Goal: Information Seeking & Learning: Find specific page/section

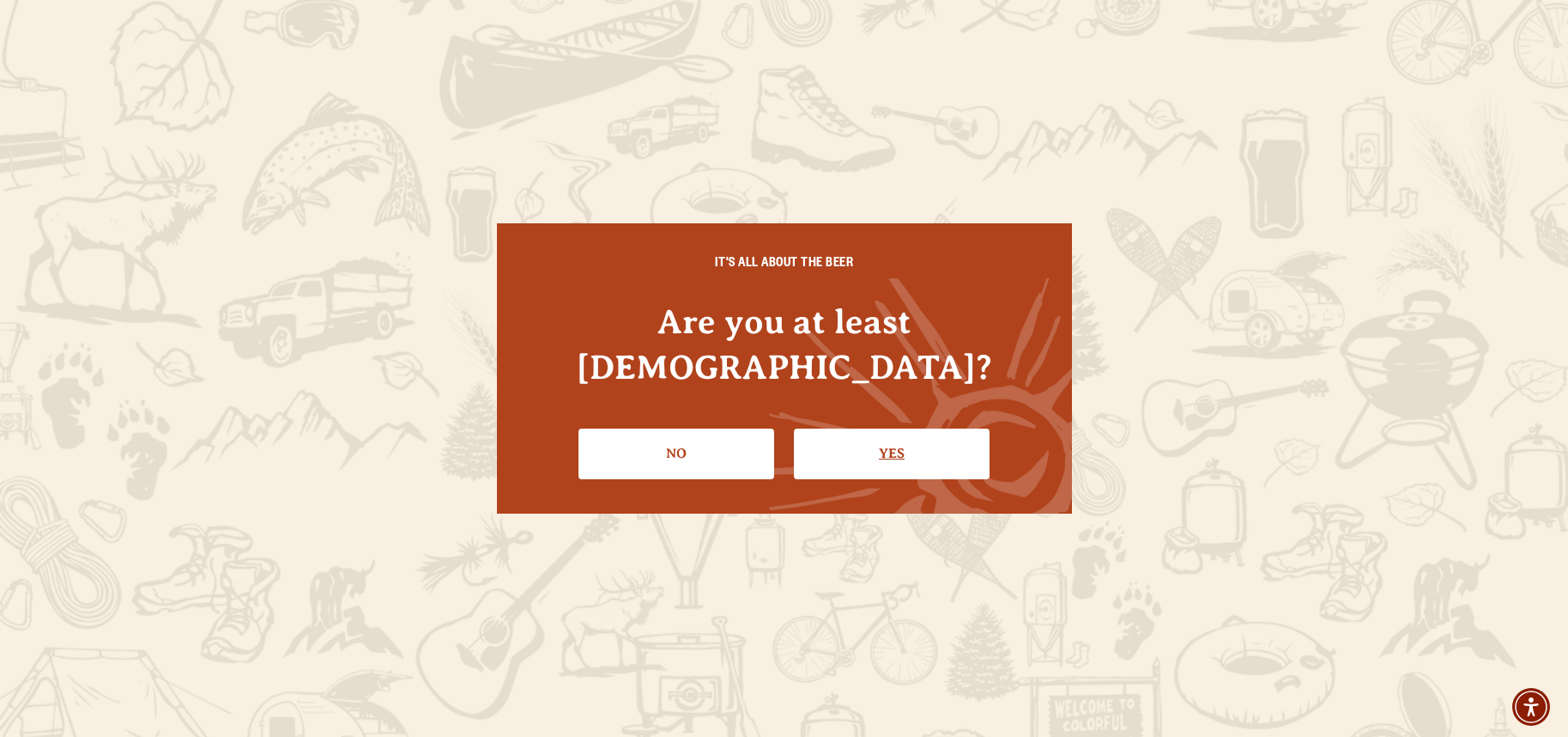
click at [859, 435] on link "Yes" at bounding box center [891, 453] width 196 height 50
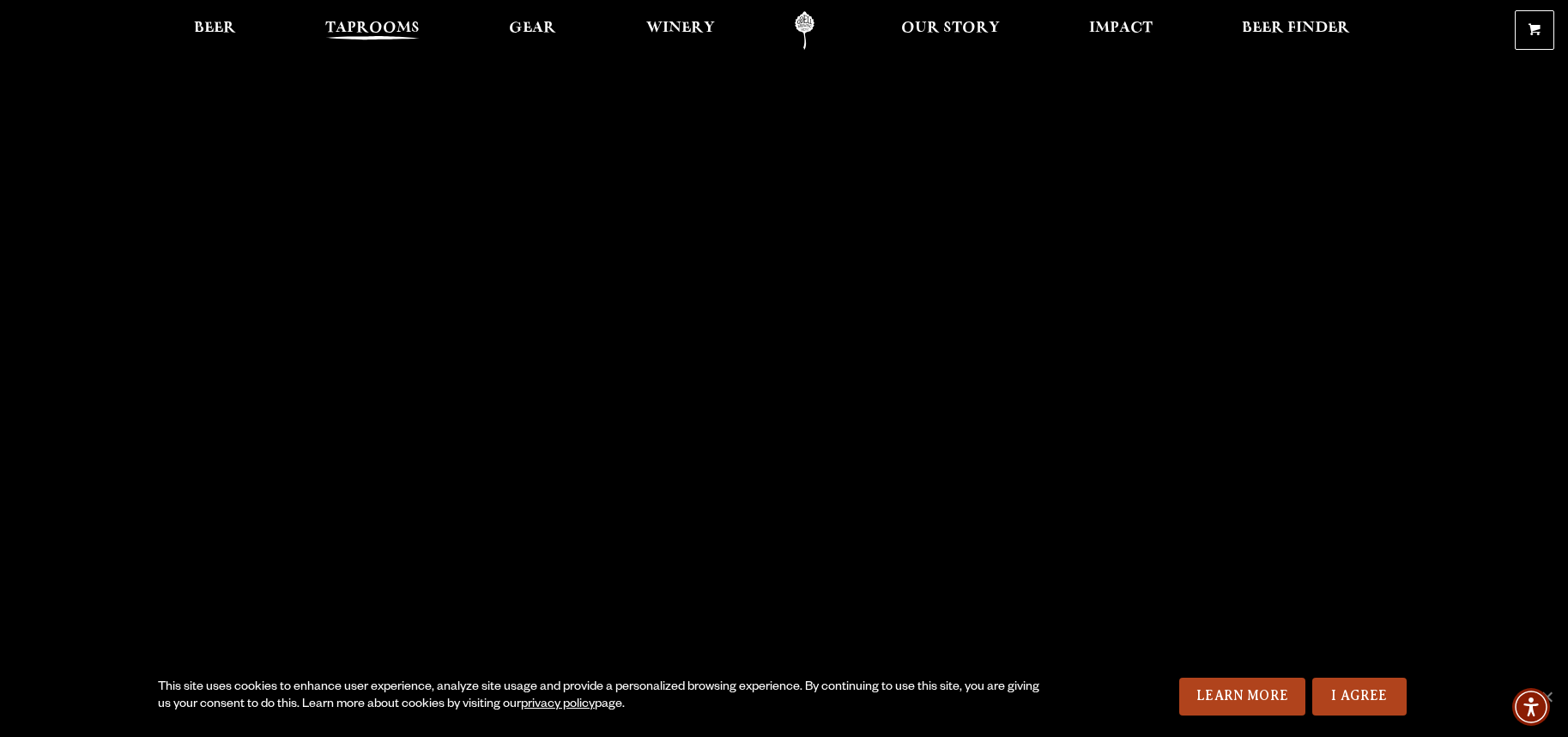
click at [362, 25] on span "Taprooms" at bounding box center [372, 28] width 95 height 14
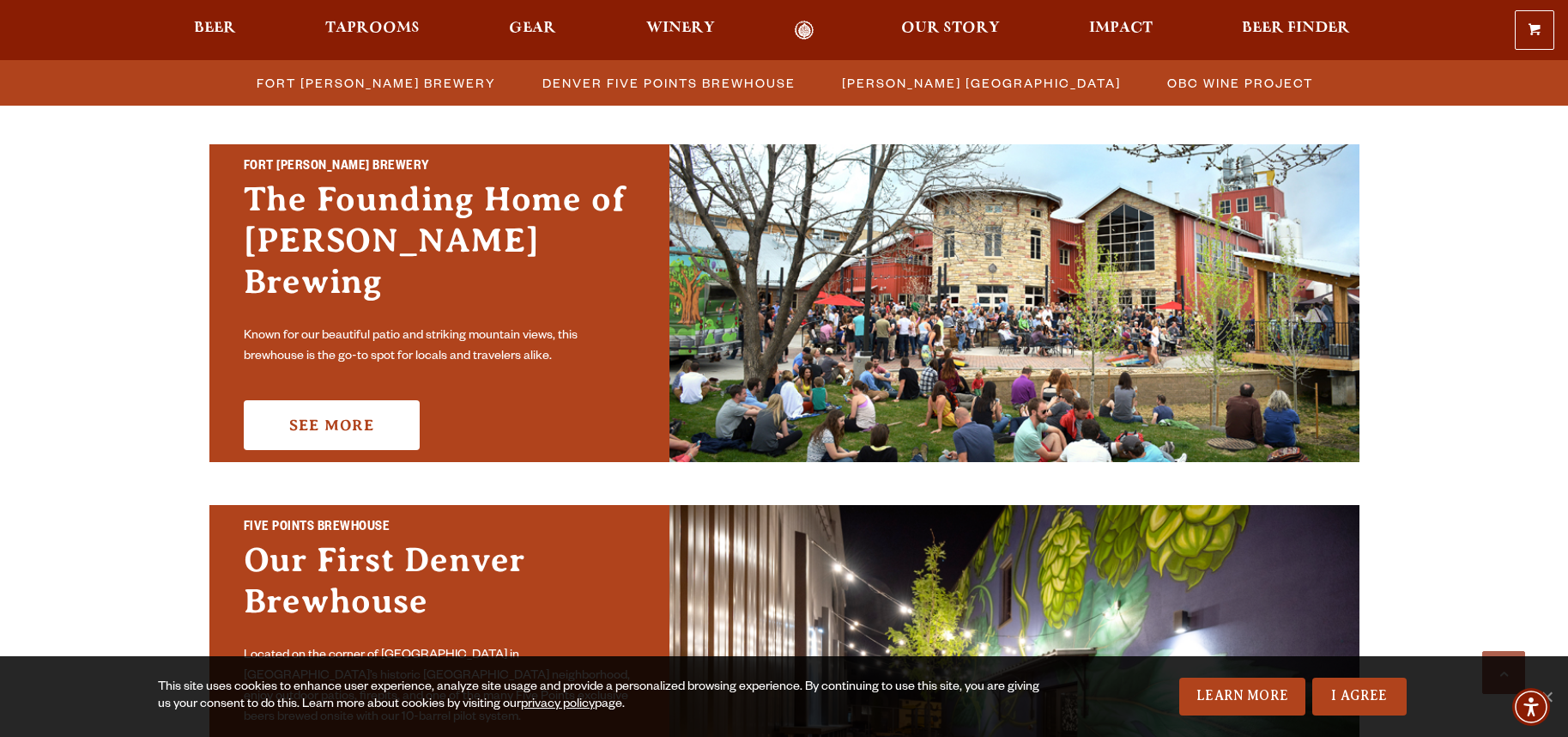
scroll to position [494, 0]
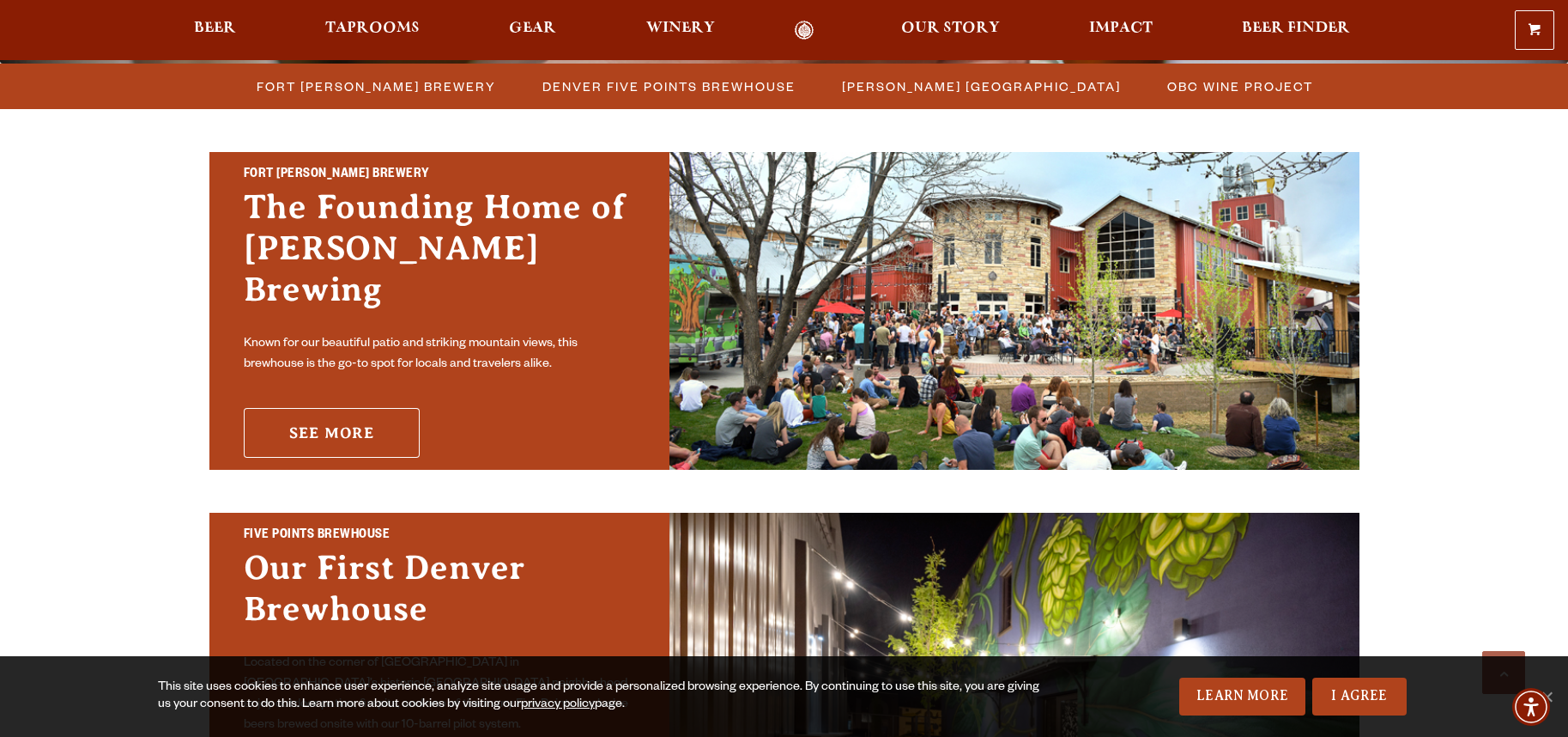
click at [344, 413] on link "See More" at bounding box center [332, 432] width 176 height 50
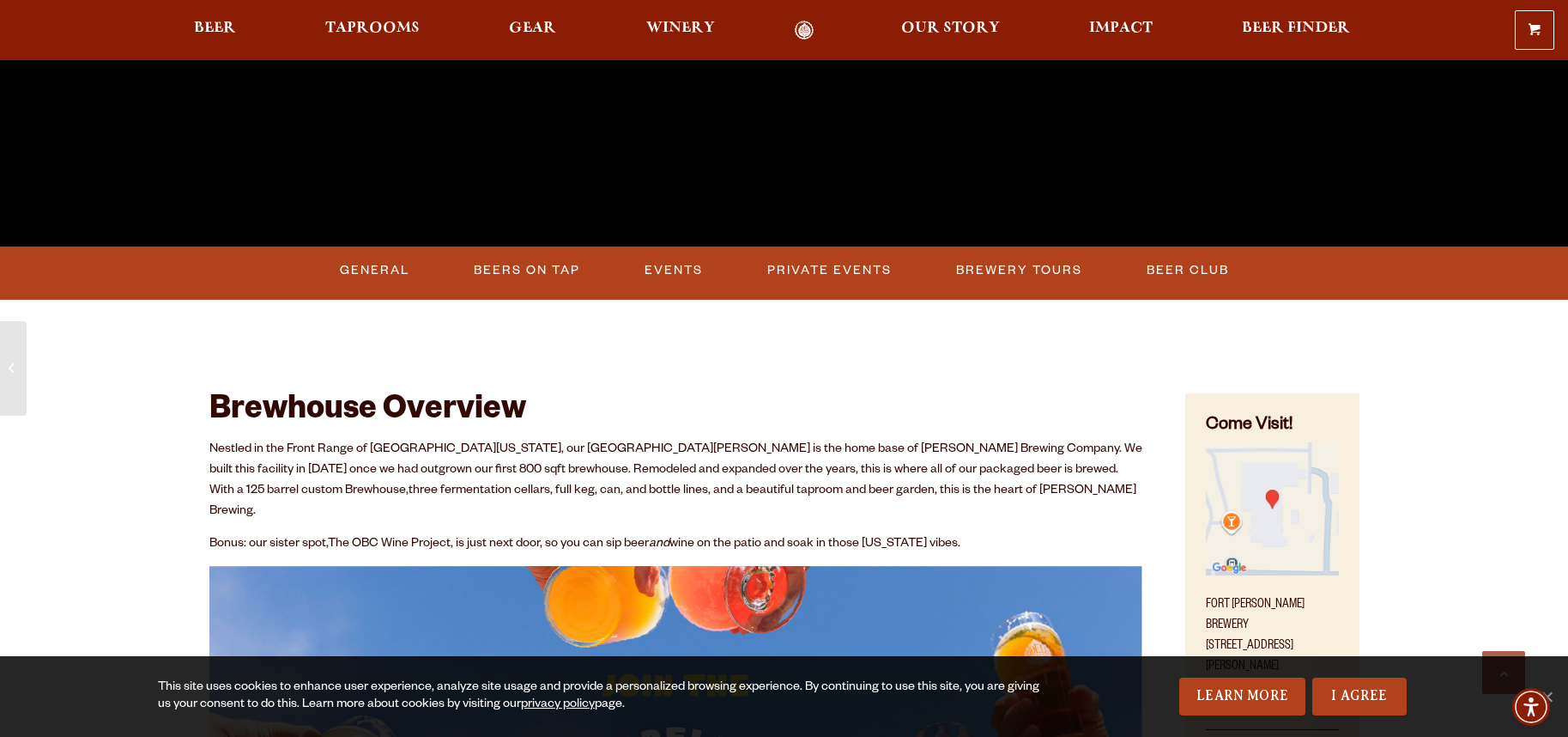
scroll to position [643, 0]
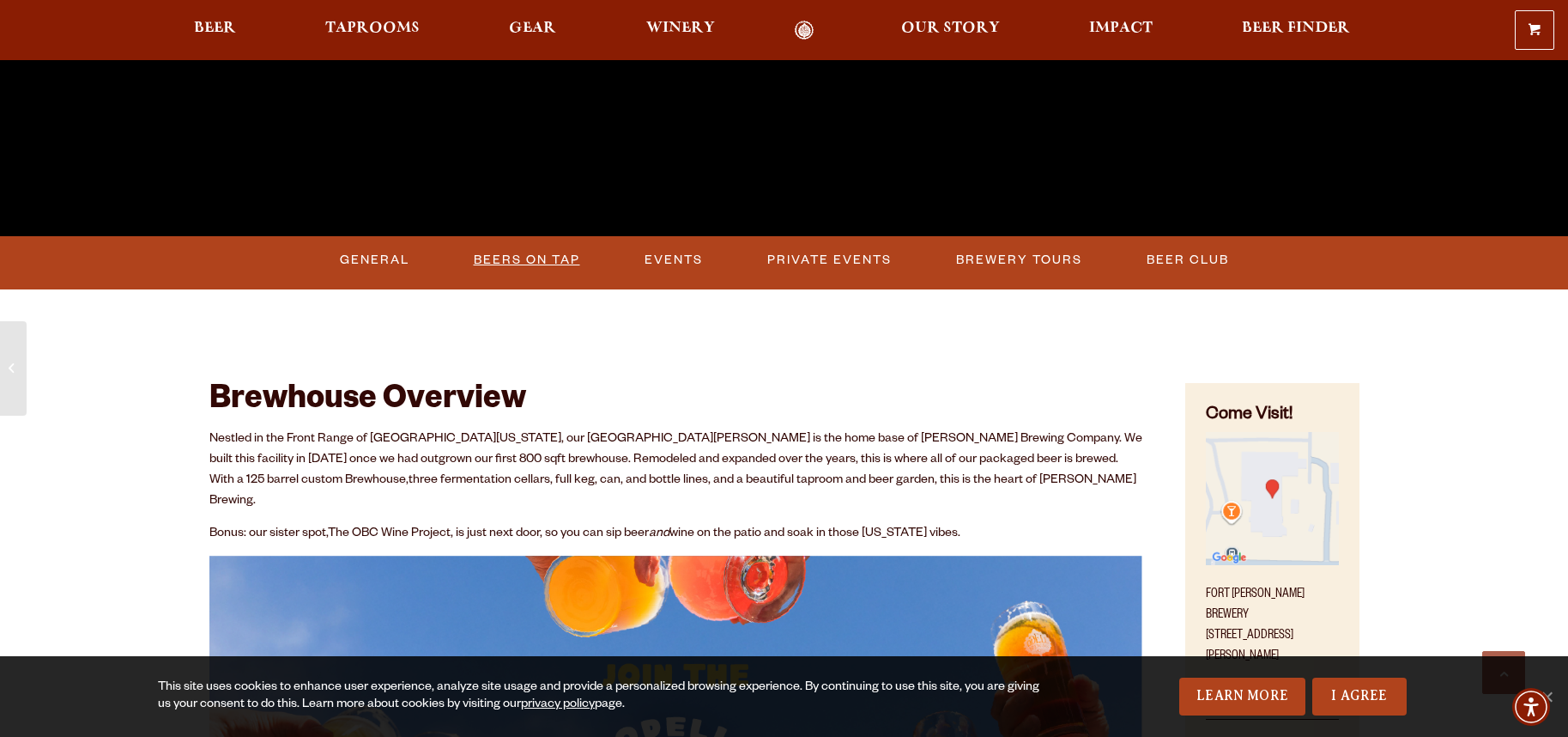
click at [530, 256] on link "Beers on Tap" at bounding box center [527, 260] width 120 height 39
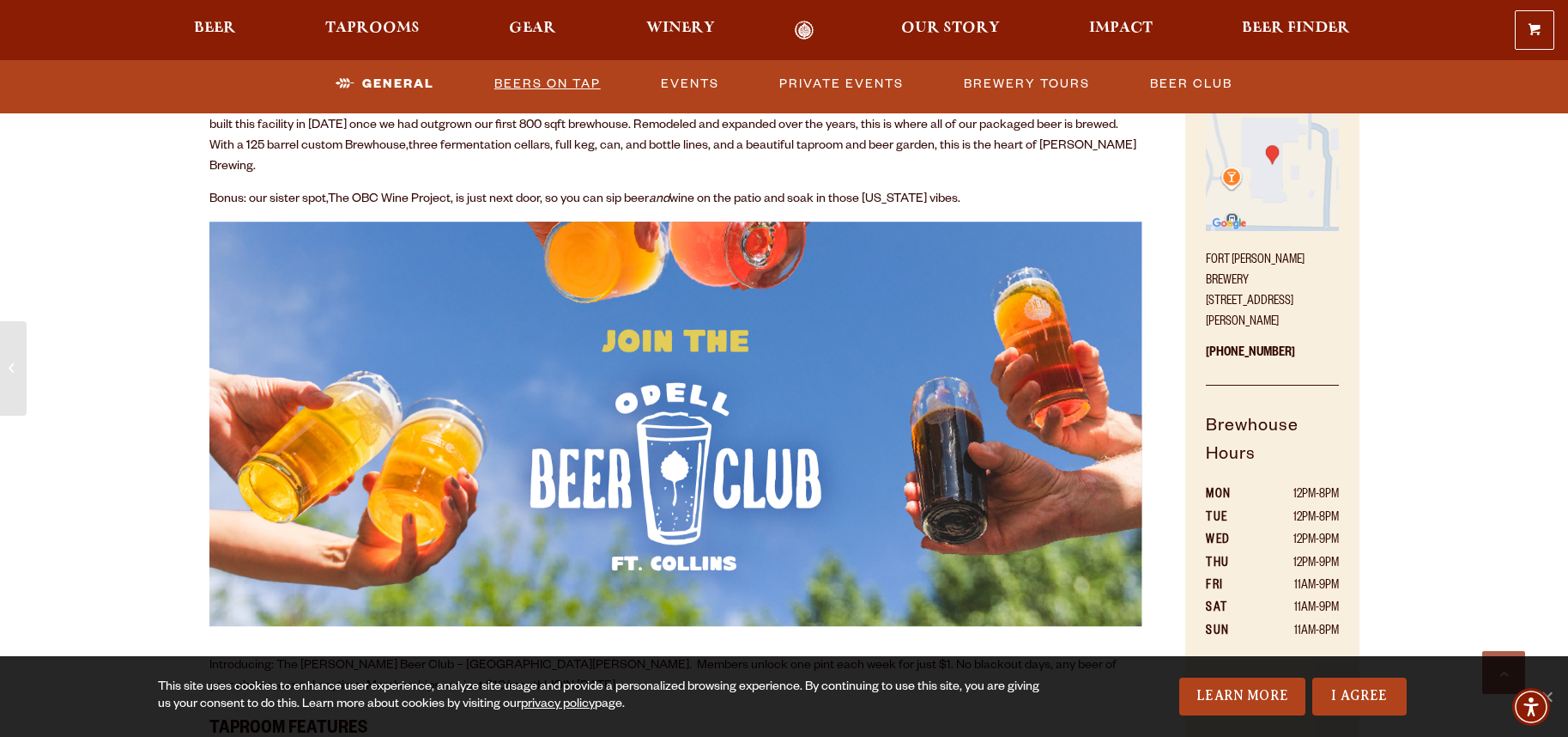
scroll to position [971, 0]
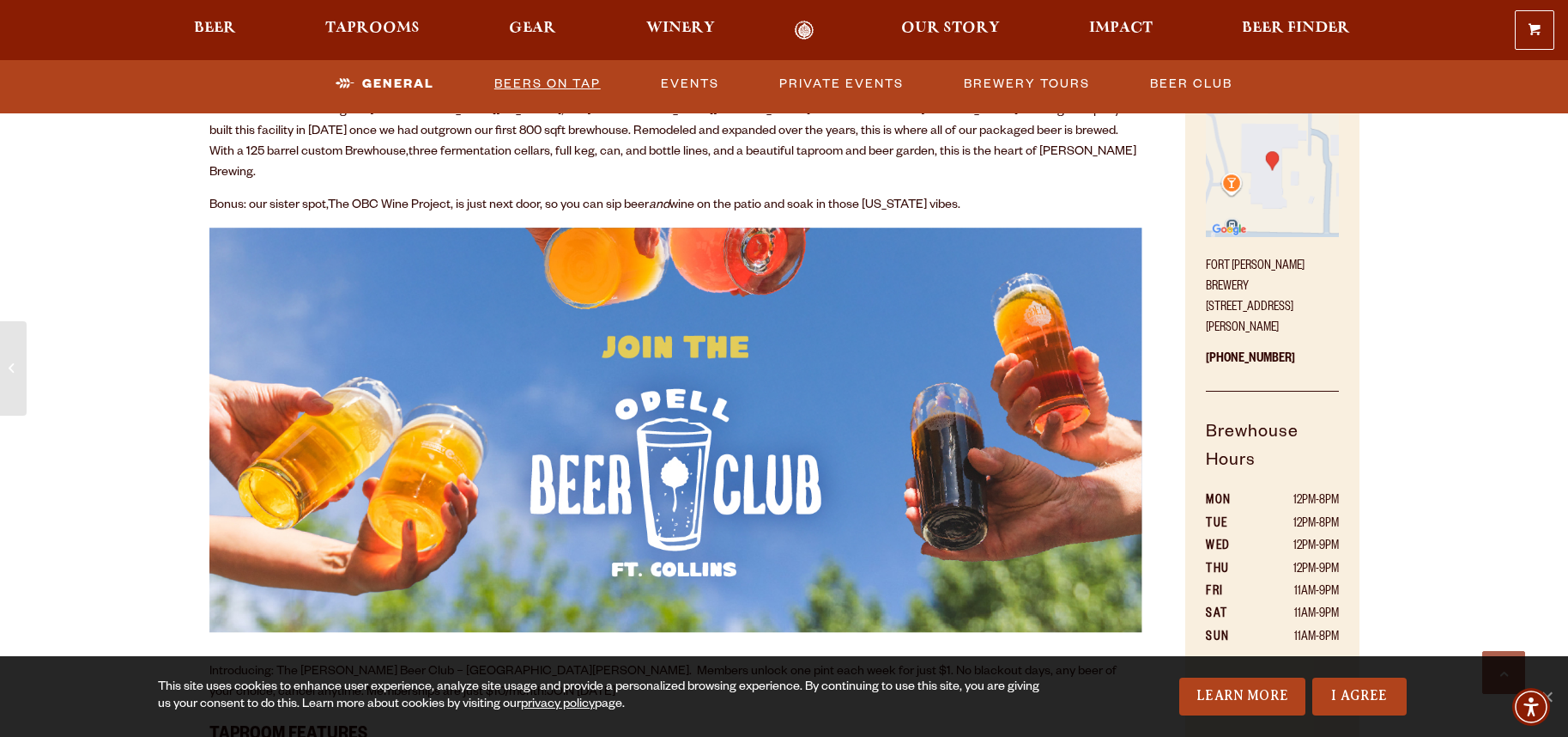
click at [518, 81] on link "Beers on Tap" at bounding box center [547, 84] width 120 height 39
click at [518, 81] on link "Beers on Tap" at bounding box center [532, 84] width 151 height 39
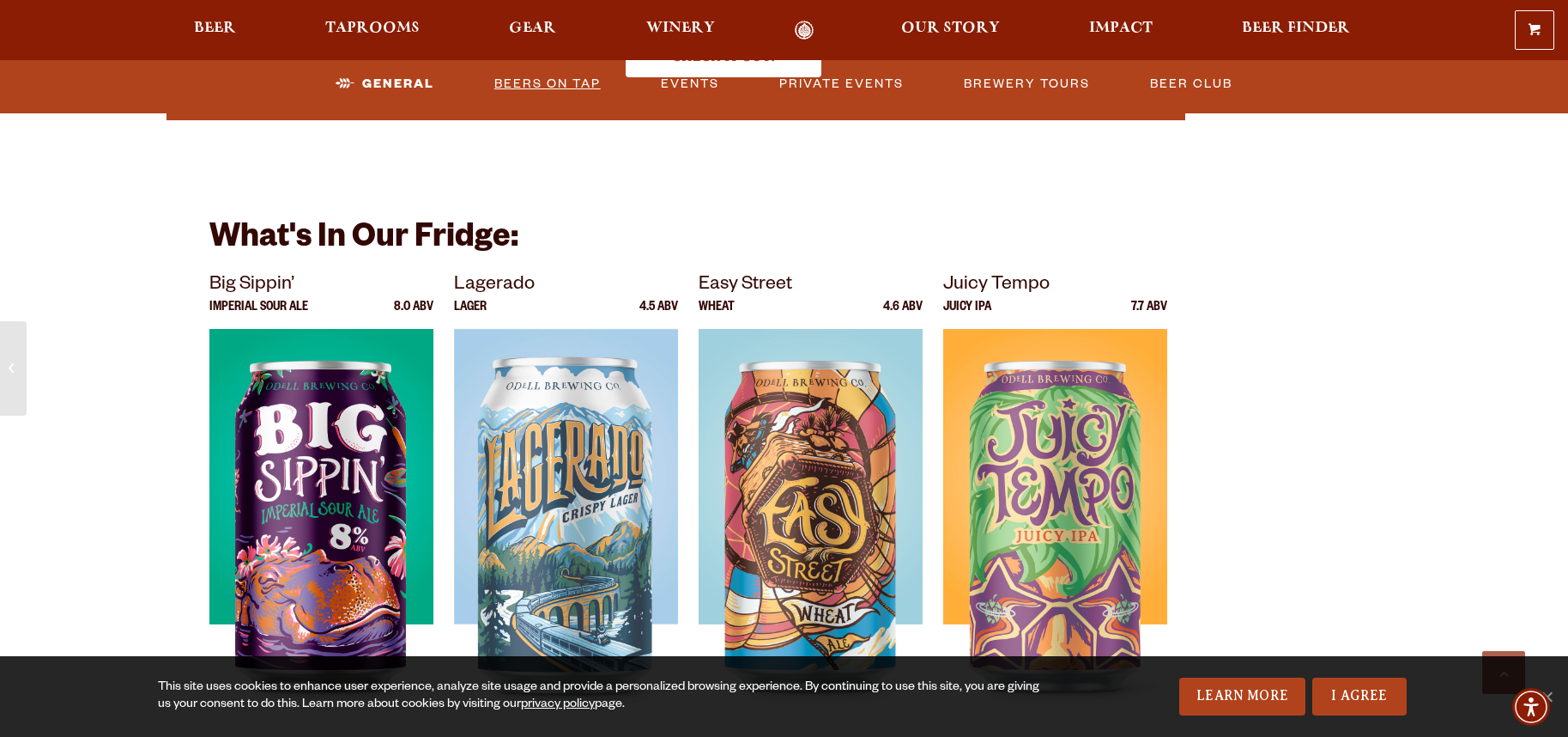
scroll to position [3343, 0]
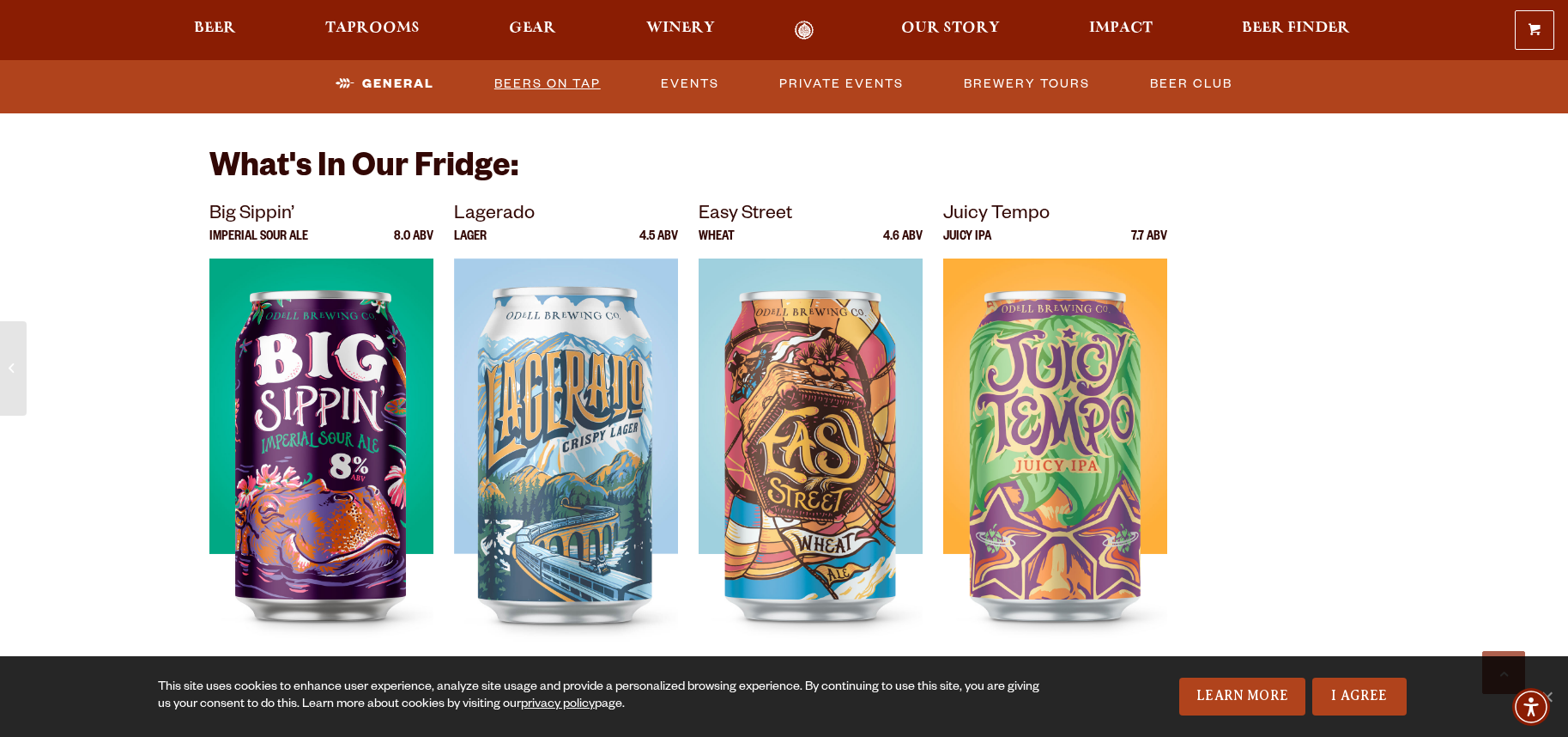
click at [554, 74] on link "Beers on Tap" at bounding box center [547, 84] width 120 height 39
click at [470, 82] on link "Beers on Tap" at bounding box center [532, 84] width 151 height 39
click at [547, 81] on link "Beers on Tap" at bounding box center [532, 84] width 151 height 39
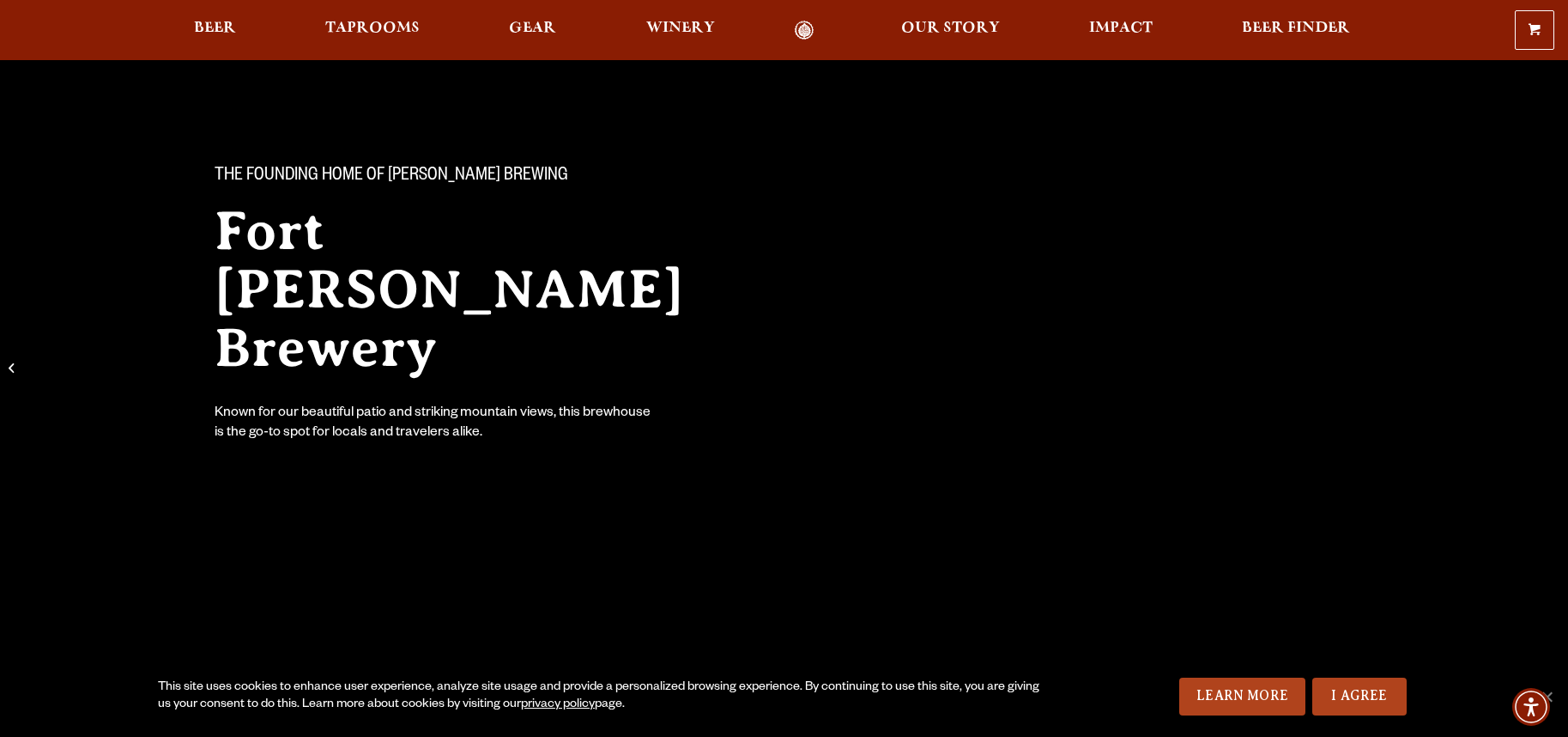
scroll to position [68, 0]
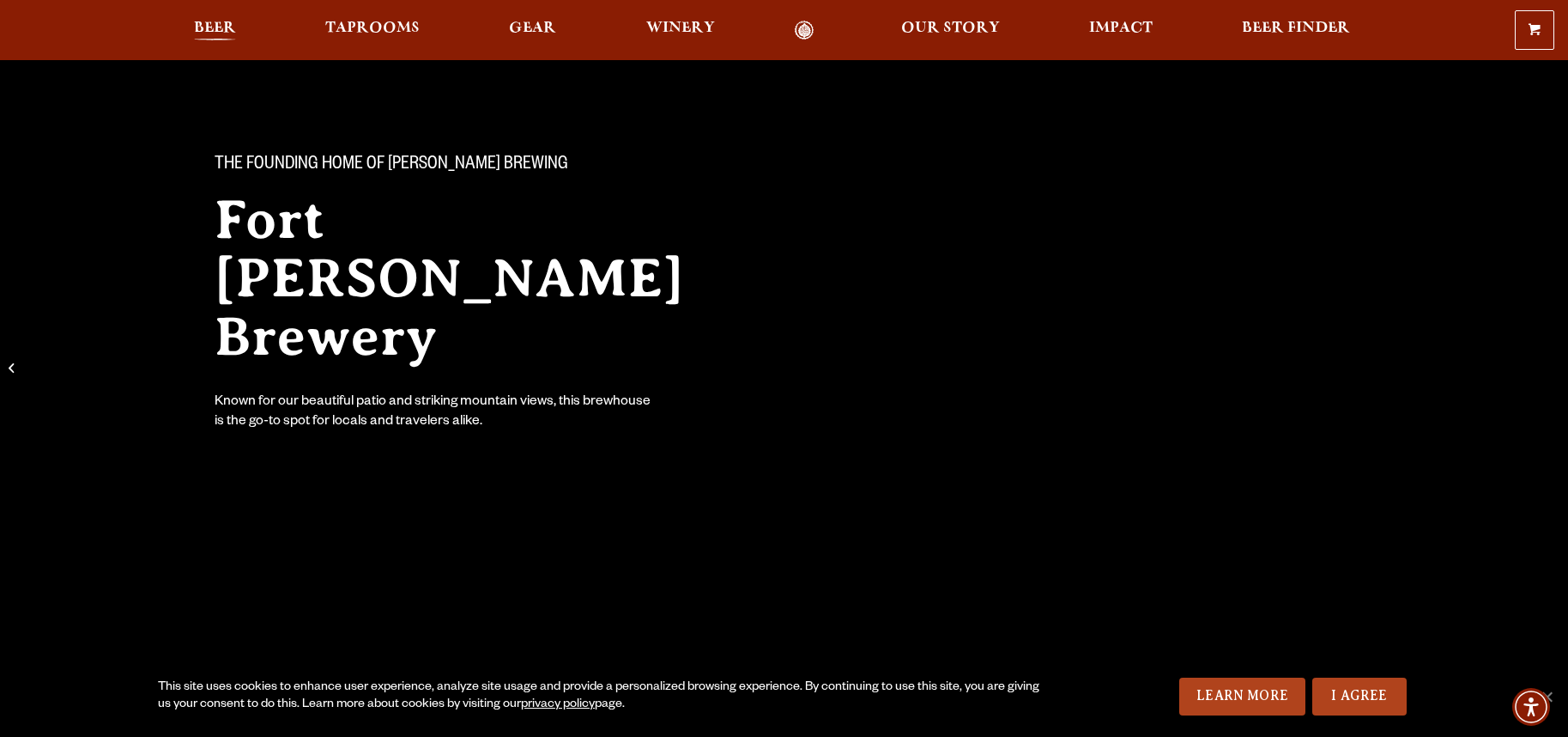
click at [212, 25] on span "Beer" at bounding box center [215, 28] width 42 height 14
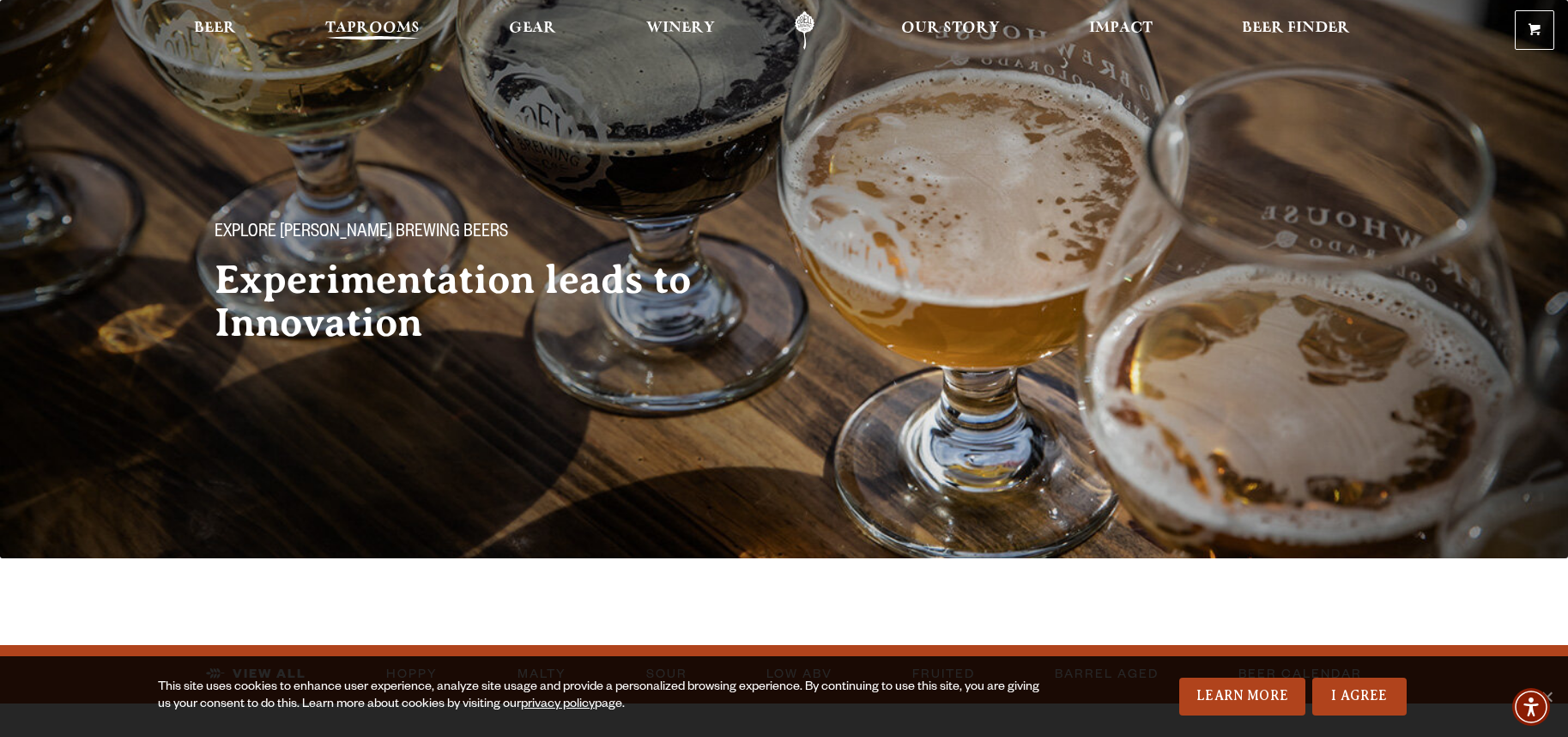
click at [377, 24] on span "Taprooms" at bounding box center [372, 28] width 95 height 14
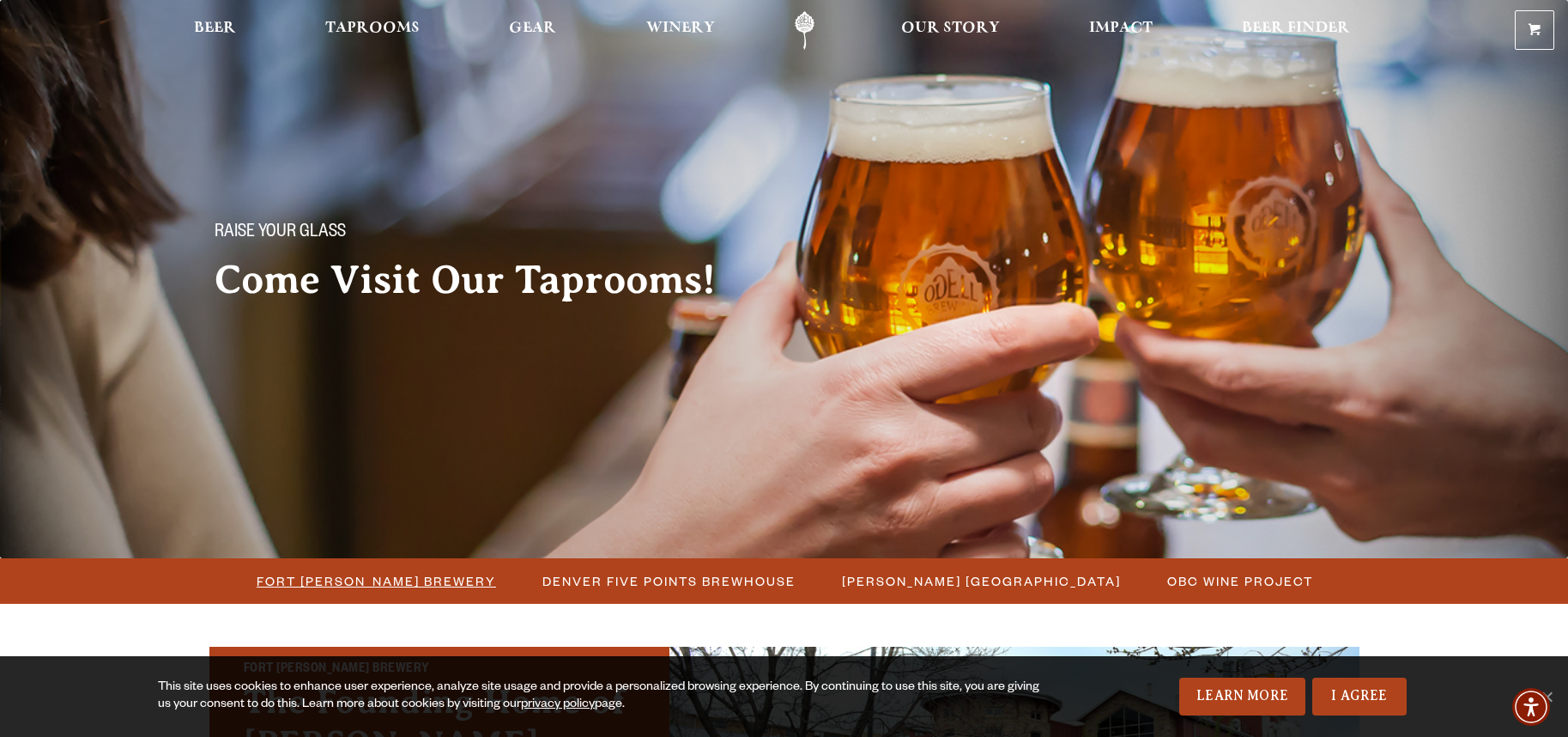
click at [434, 579] on span "Fort [PERSON_NAME] Brewery" at bounding box center [376, 580] width 239 height 25
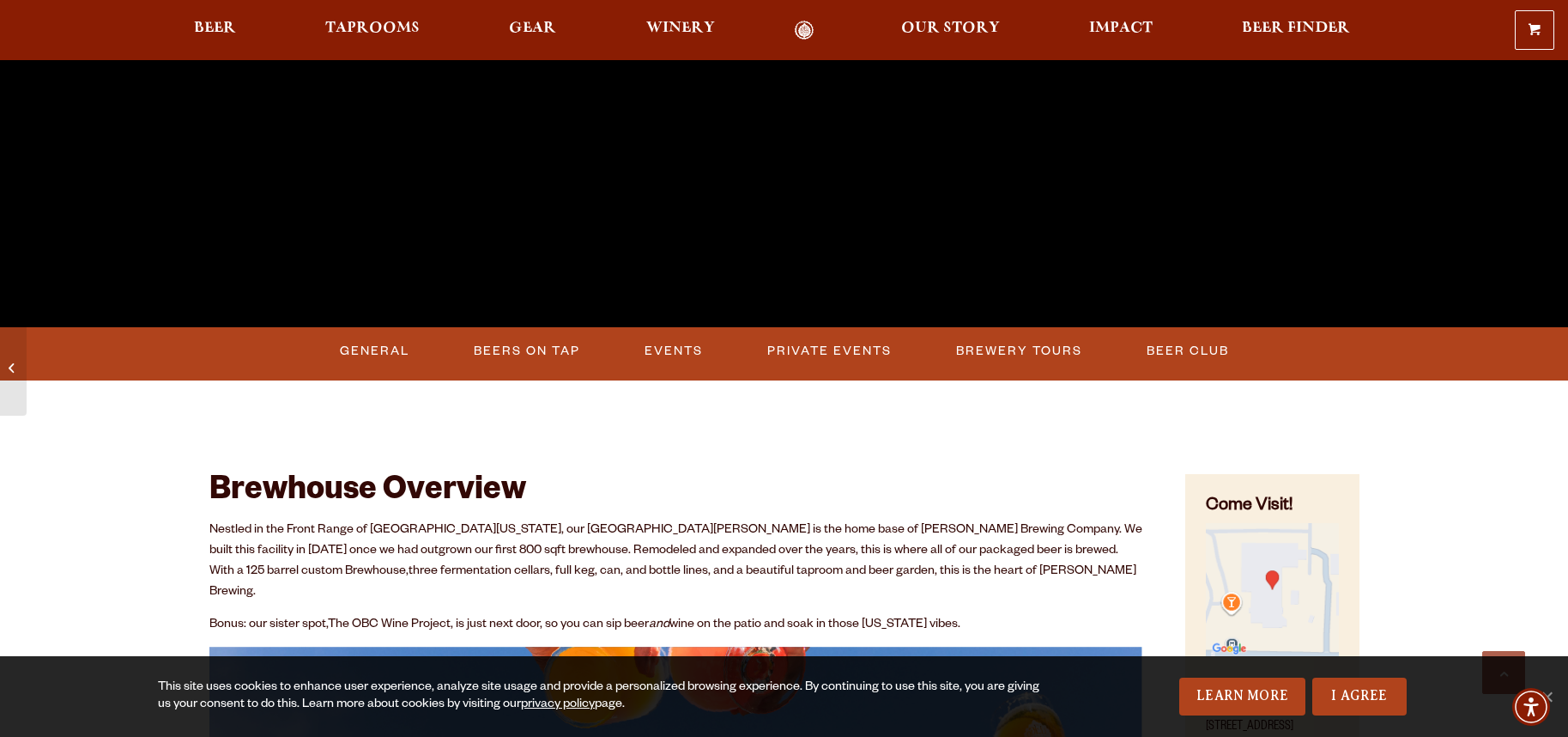
scroll to position [598, 0]
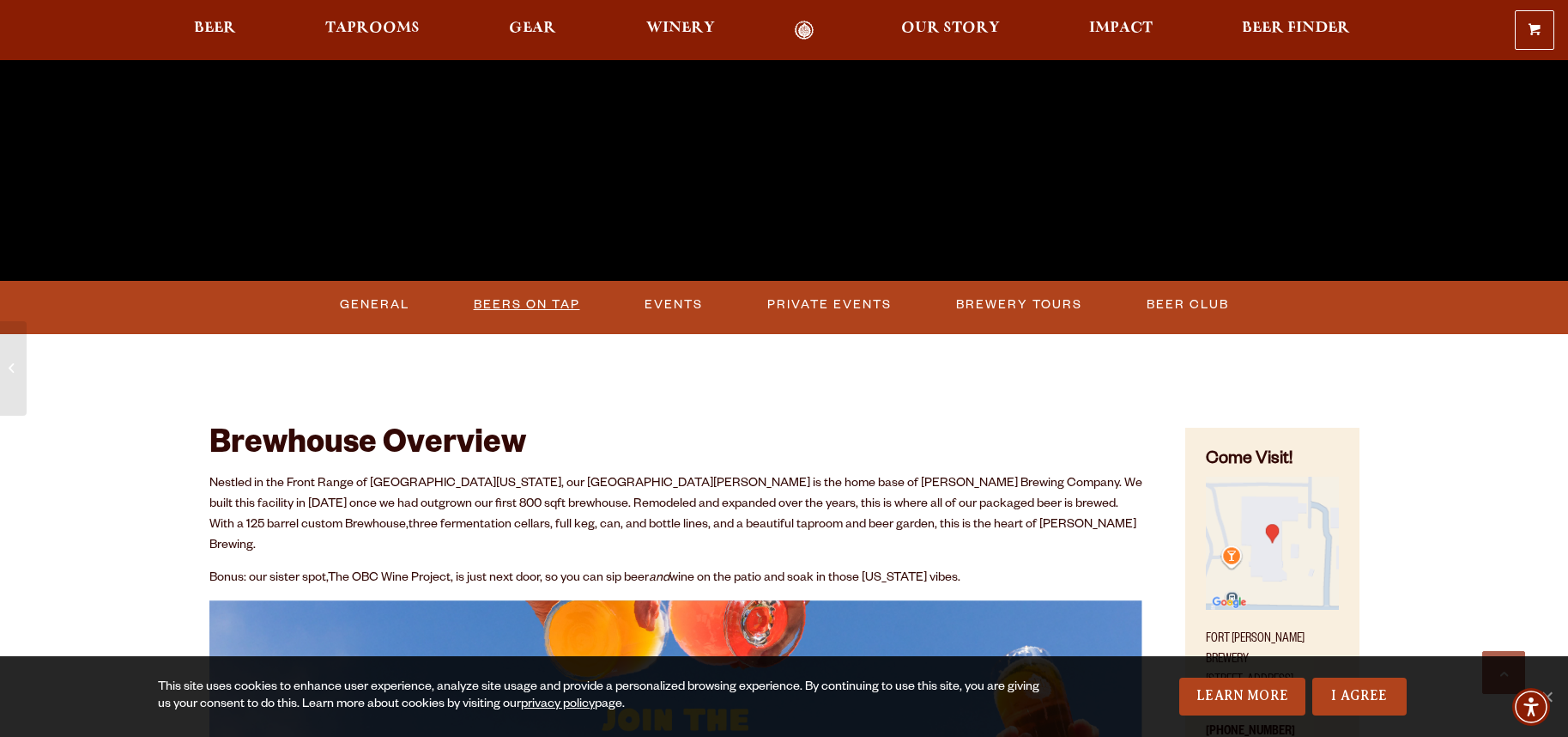
click at [542, 304] on link "Beers on Tap" at bounding box center [527, 305] width 120 height 39
click at [521, 302] on link "Beers on Tap" at bounding box center [532, 305] width 151 height 39
